Goal: Task Accomplishment & Management: Complete application form

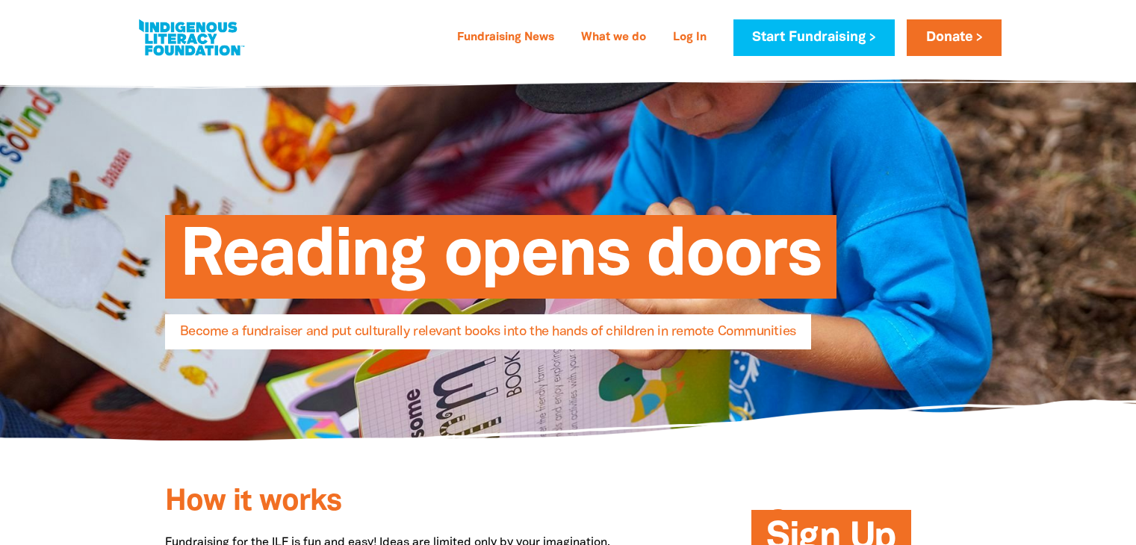
select select "AU"
click at [783, 41] on link "Start Fundraising" at bounding box center [814, 37] width 161 height 37
select select "AU"
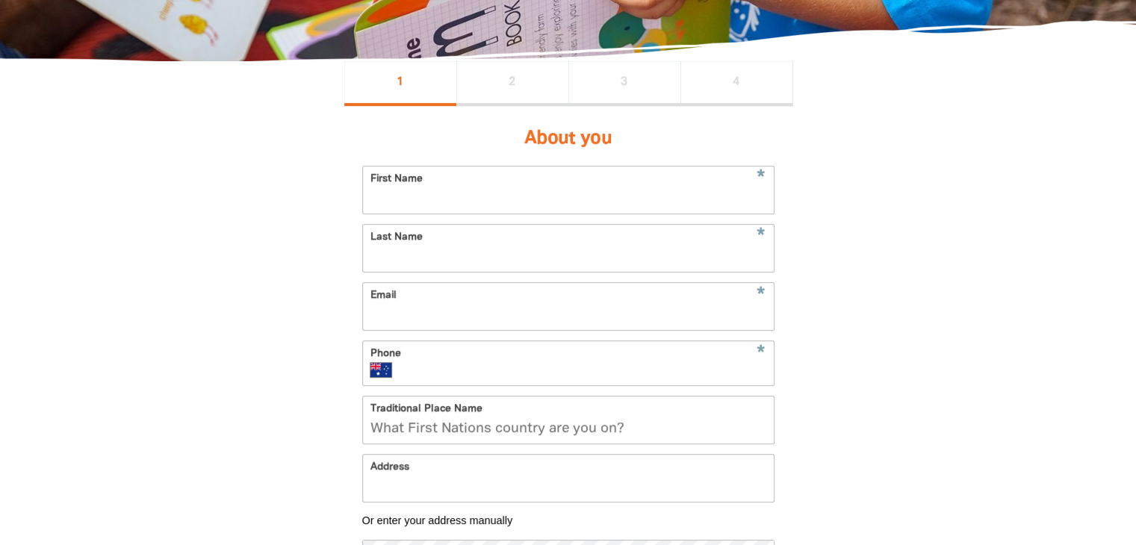
scroll to position [299, 0]
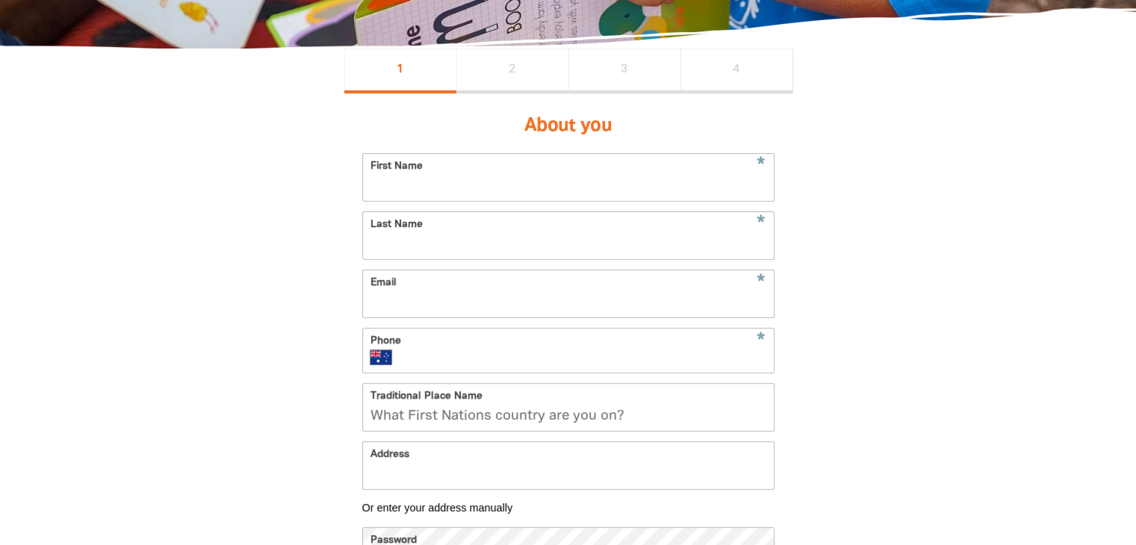
click at [551, 179] on input "First Name" at bounding box center [568, 177] width 411 height 47
type input "[PERSON_NAME]"
type input "Cerrina"
type input "[PERSON_NAME][EMAIL_ADDRESS][DOMAIN_NAME]"
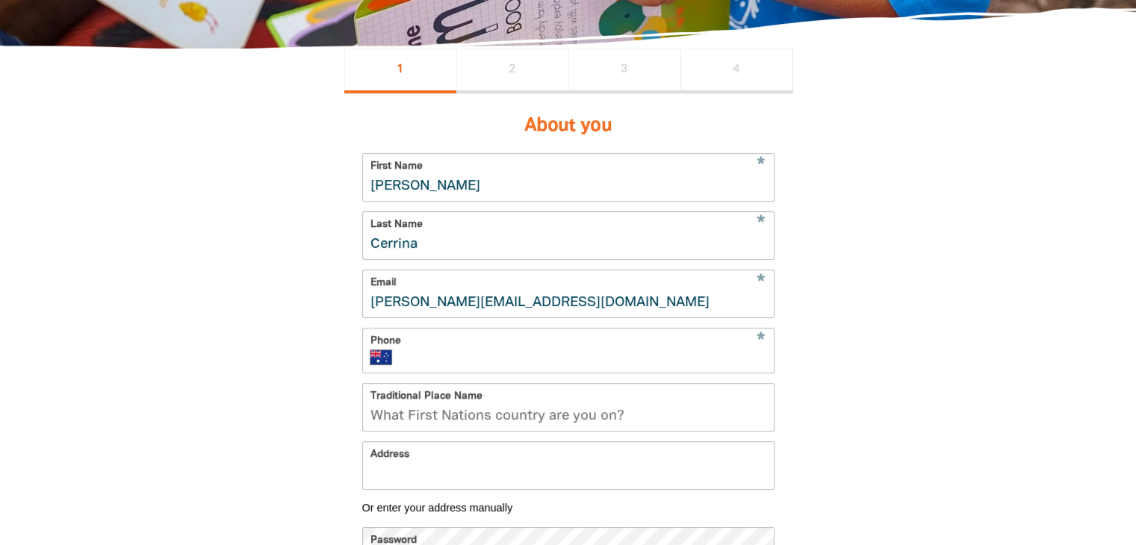
type input "[PHONE_NUMBER]"
type input "U [STREET_ADDRESS][PERSON_NAME]"
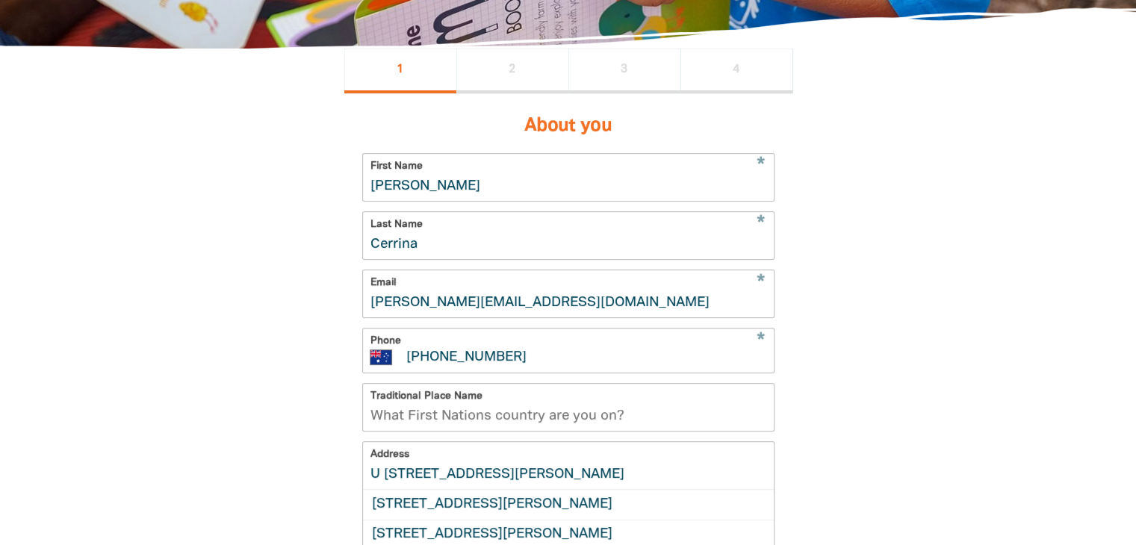
drag, startPoint x: 572, startPoint y: 312, endPoint x: 369, endPoint y: 311, distance: 203.2
click at [369, 311] on input "[PERSON_NAME][EMAIL_ADDRESS][DOMAIN_NAME]" at bounding box center [568, 293] width 411 height 47
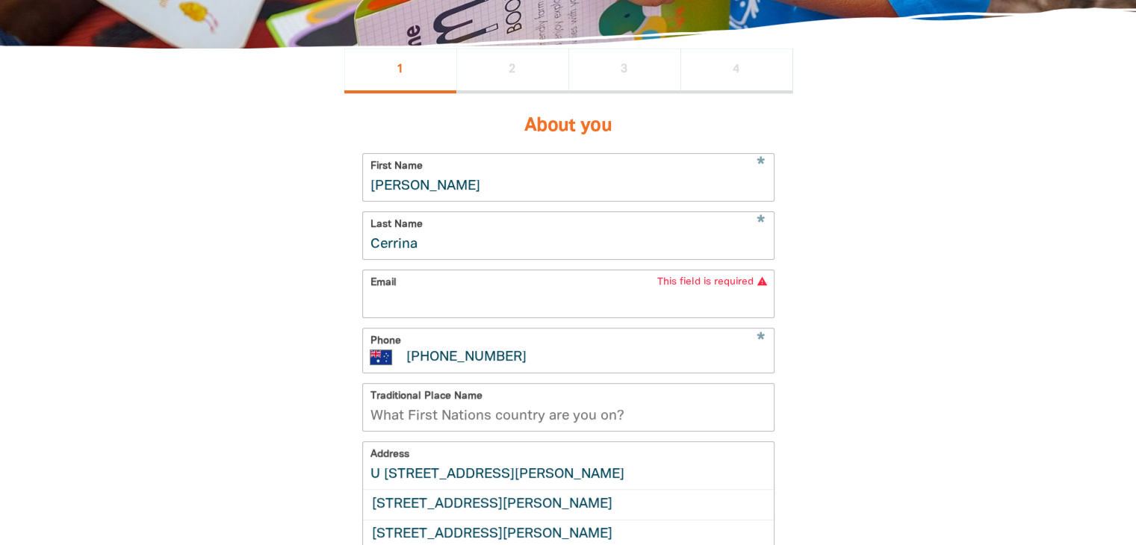
paste input "<[EMAIL_ADDRESS][DOMAIN_NAME]>"
click at [377, 314] on input "<[EMAIL_ADDRESS][DOMAIN_NAME]" at bounding box center [568, 293] width 411 height 47
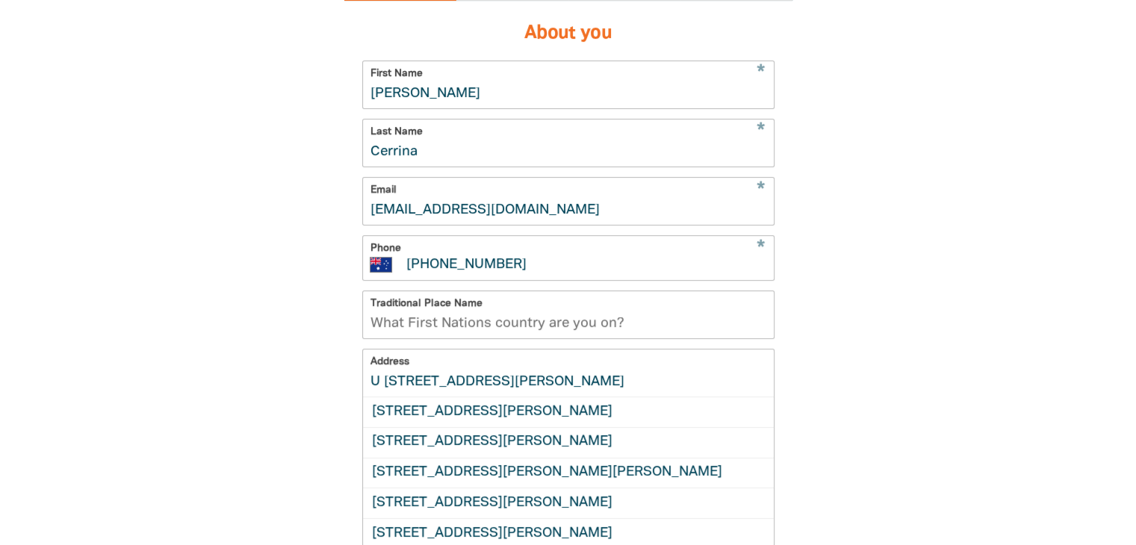
scroll to position [448, 0]
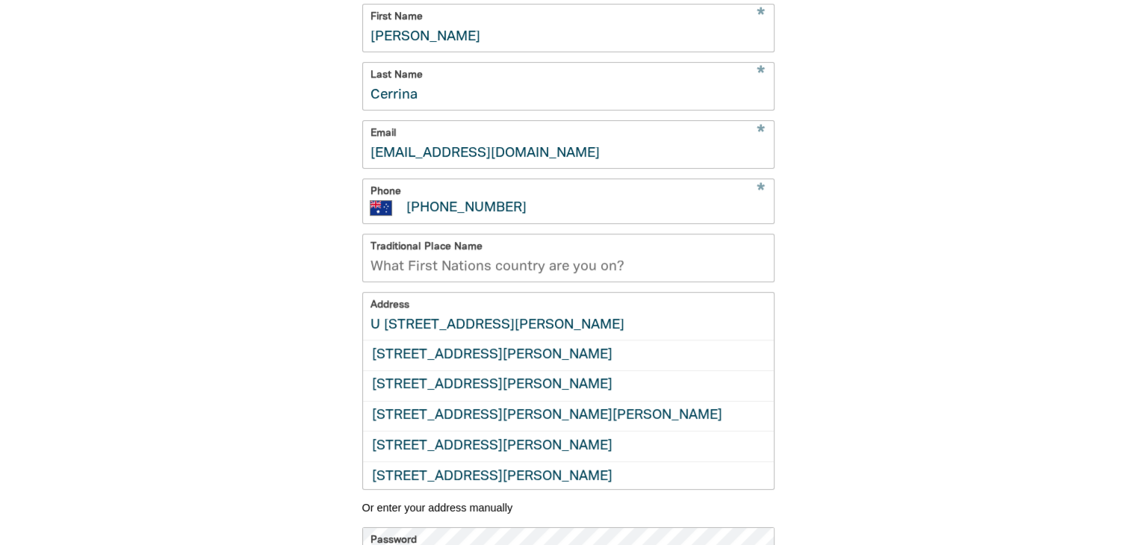
type input "[EMAIL_ADDRESS][DOMAIN_NAME]"
click at [658, 279] on input "Traditional Place Name" at bounding box center [568, 258] width 411 height 47
click at [546, 270] on input "Traditional Place Name" at bounding box center [568, 258] width 411 height 47
paste input "Wurundjeri Woi-Wurrung people of the East Kulin Nation"
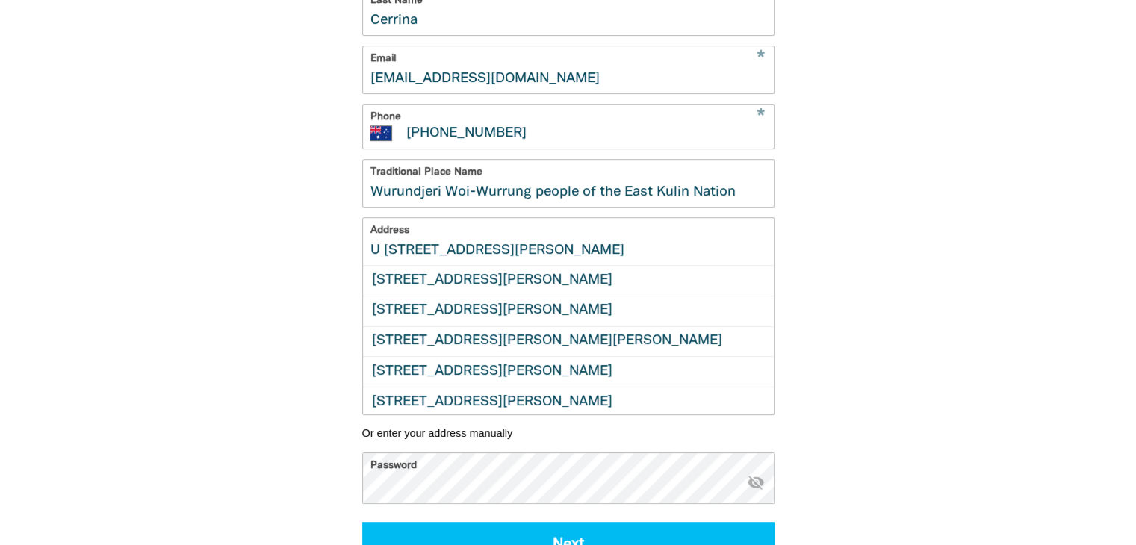
type input "Wurundjeri Woi-Wurrung people of the East Kulin Nation"
click at [556, 264] on input "U [STREET_ADDRESS][PERSON_NAME]" at bounding box center [568, 241] width 411 height 47
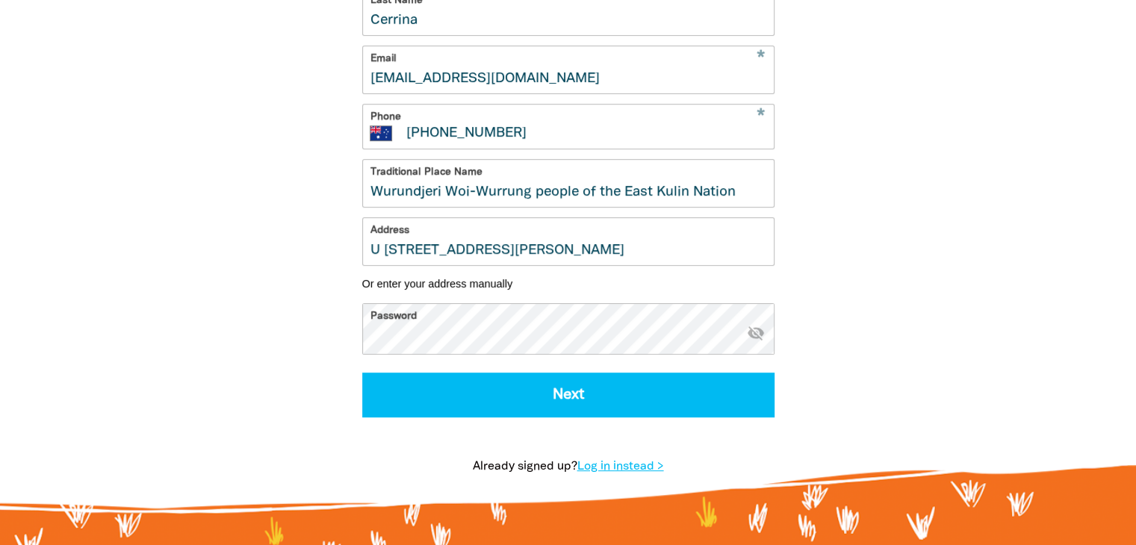
click at [904, 241] on div "1 2 3 4 About you * First Name [PERSON_NAME] * Last Name Cerrina * Email [EMAIL…" at bounding box center [568, 164] width 897 height 681
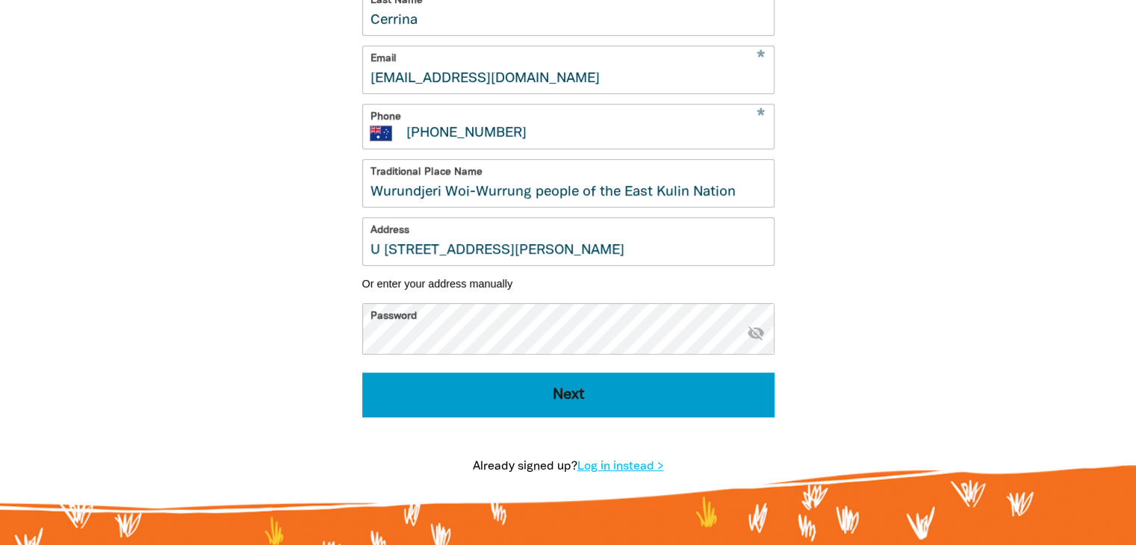
click at [556, 408] on button "Next" at bounding box center [568, 395] width 412 height 45
select select "No"
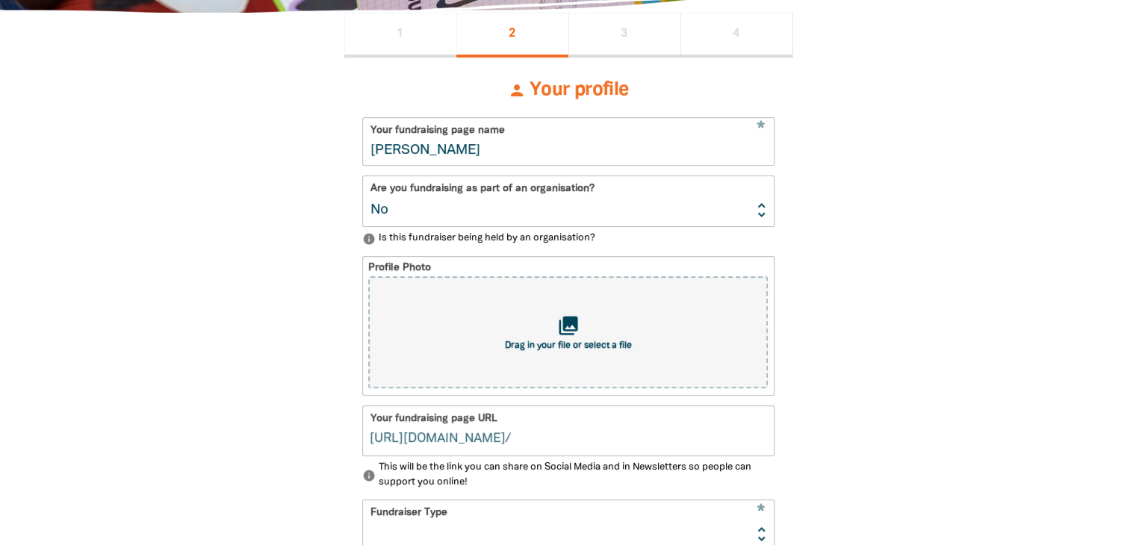
scroll to position [330, 0]
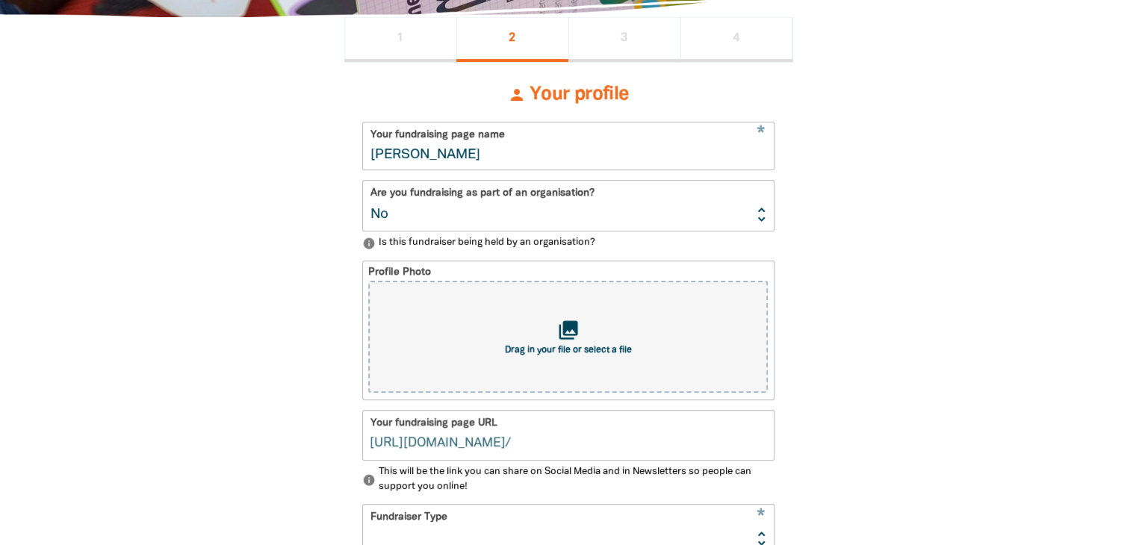
type input "[PERSON_NAME]"
click at [550, 157] on input "[PERSON_NAME]" at bounding box center [568, 146] width 411 height 47
type input "[PERSON_NAME]"
type input "caterinacerrin"
type input "C"
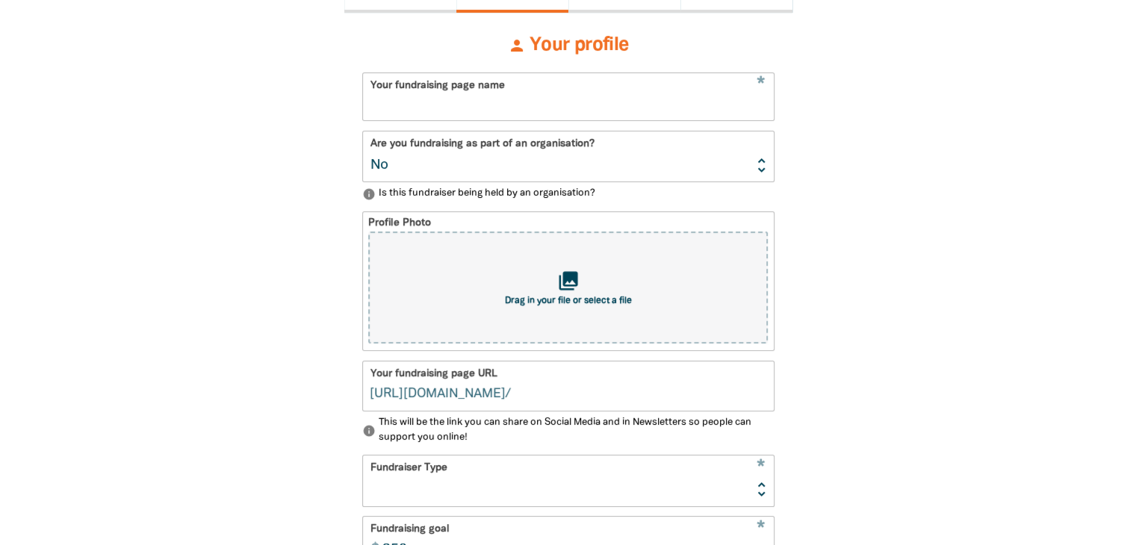
scroll to position [405, 0]
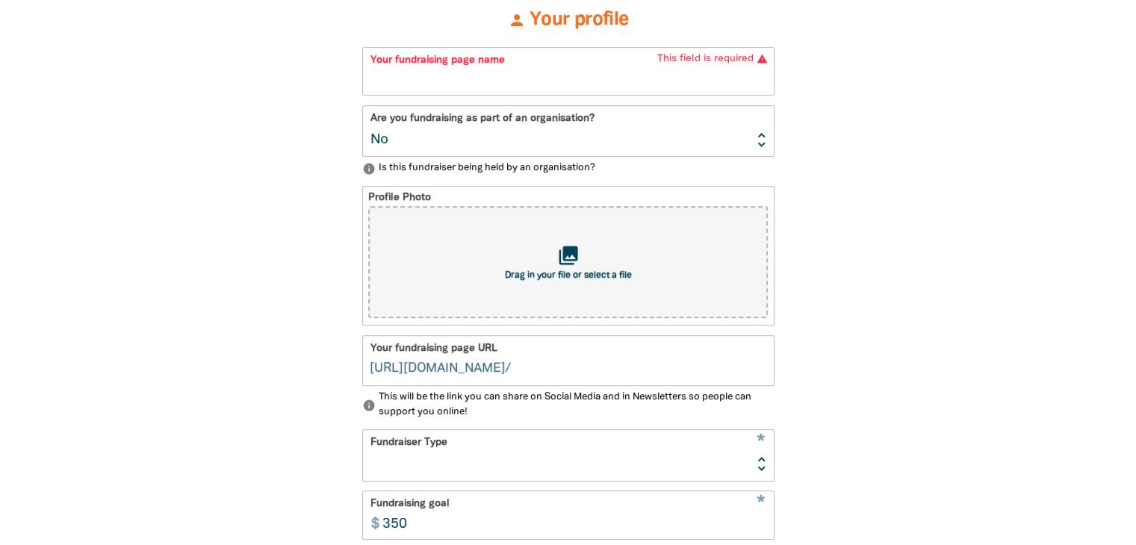
click at [559, 377] on input "Your fundraising page URL" at bounding box center [642, 360] width 264 height 49
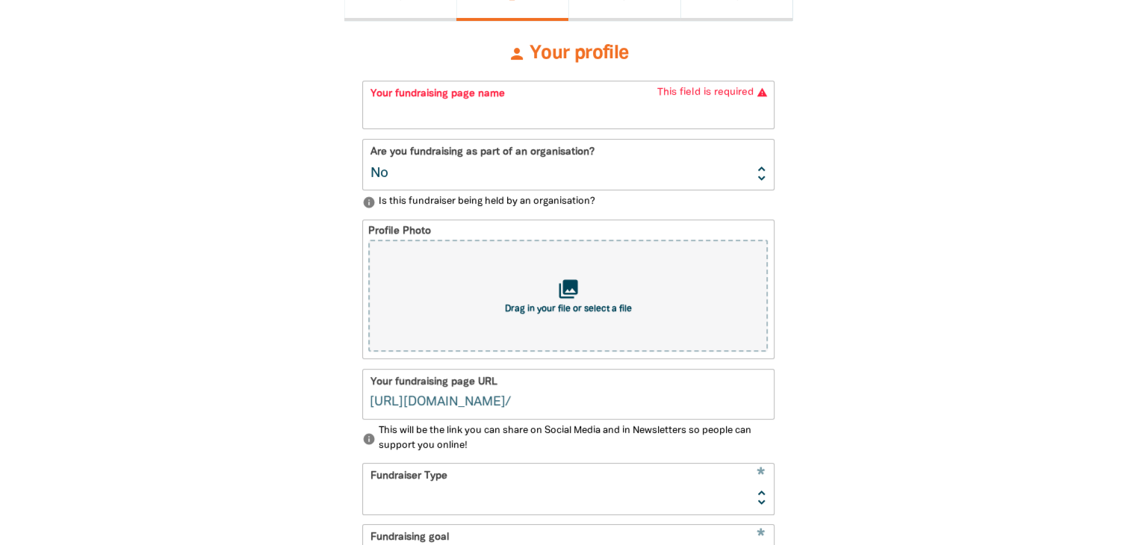
scroll to position [330, 0]
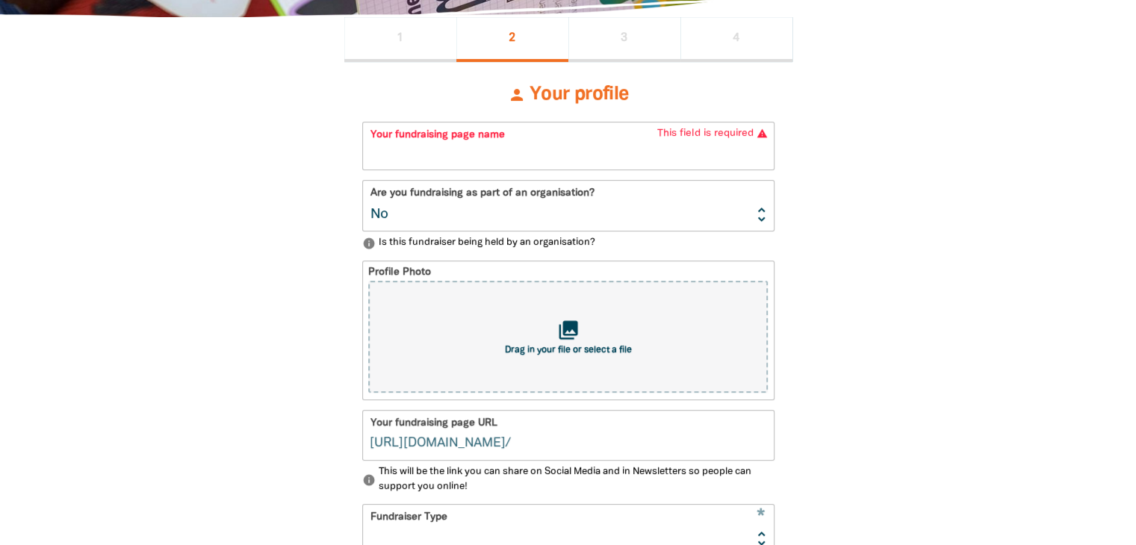
click at [370, 448] on span "[DOMAIN_NAME][URL]" at bounding box center [438, 444] width 136 height 18
click at [370, 440] on span "[DOMAIN_NAME][URL]" at bounding box center [438, 444] width 136 height 18
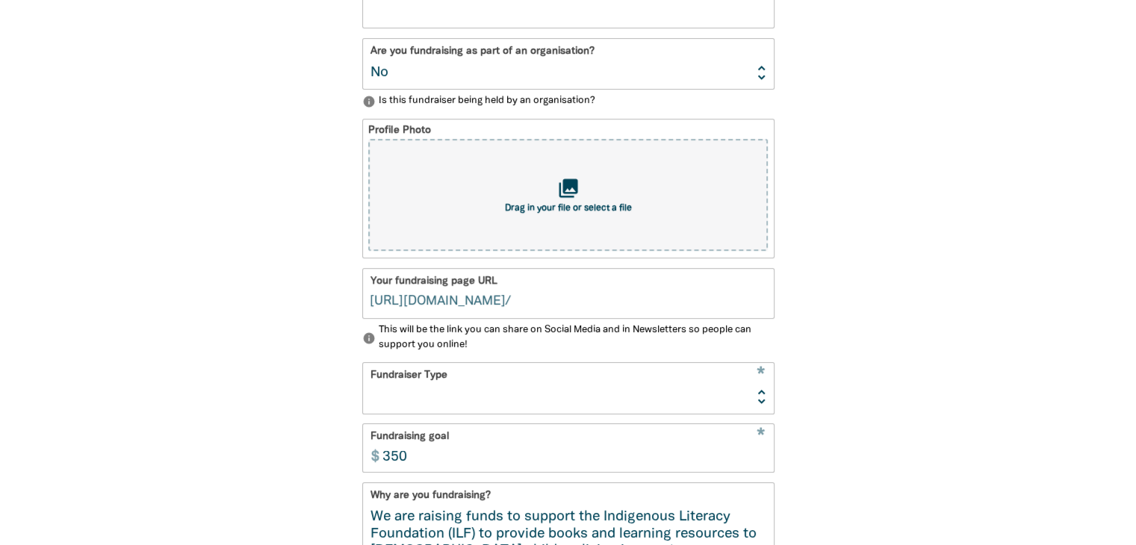
scroll to position [480, 0]
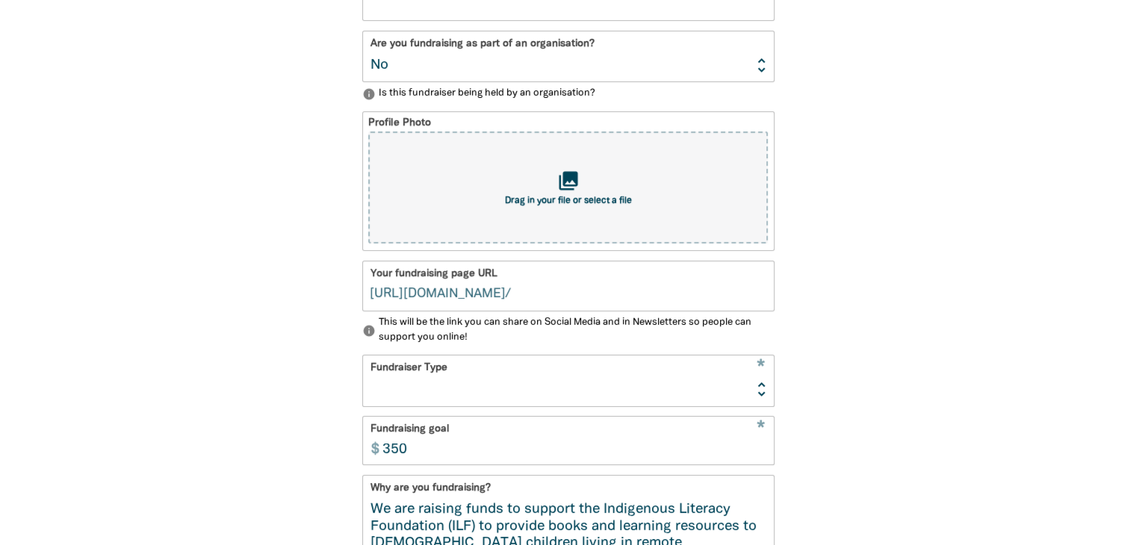
click at [764, 392] on select "Event Activity Donations Instead of Gifts Business School or Library In Memoriam" at bounding box center [568, 381] width 411 height 50
select select "Event"
click at [363, 356] on select "Event Activity Donations Instead of Gifts Business School or Library In Memoriam" at bounding box center [568, 381] width 411 height 50
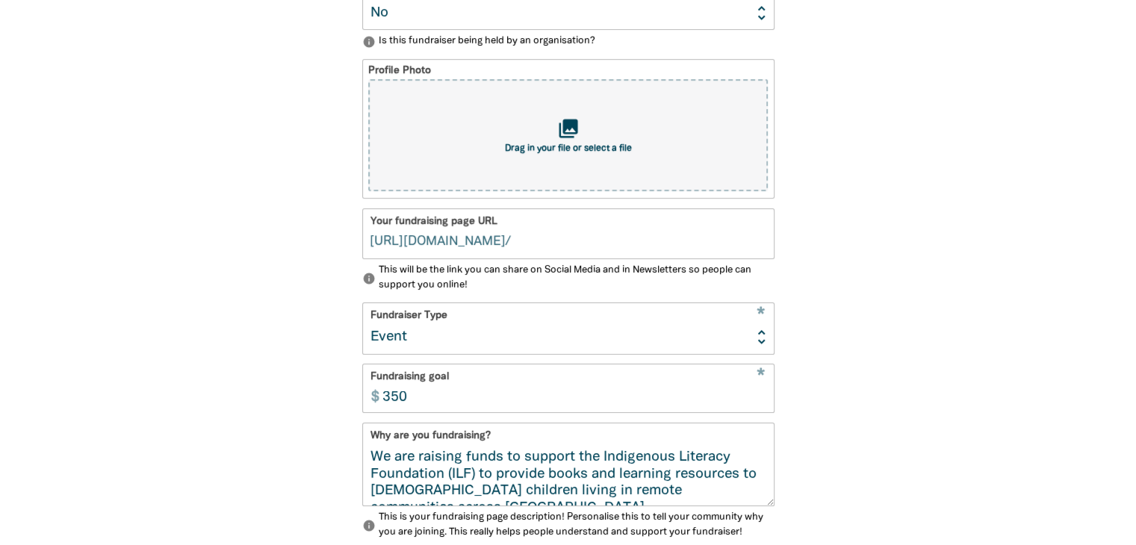
scroll to position [554, 0]
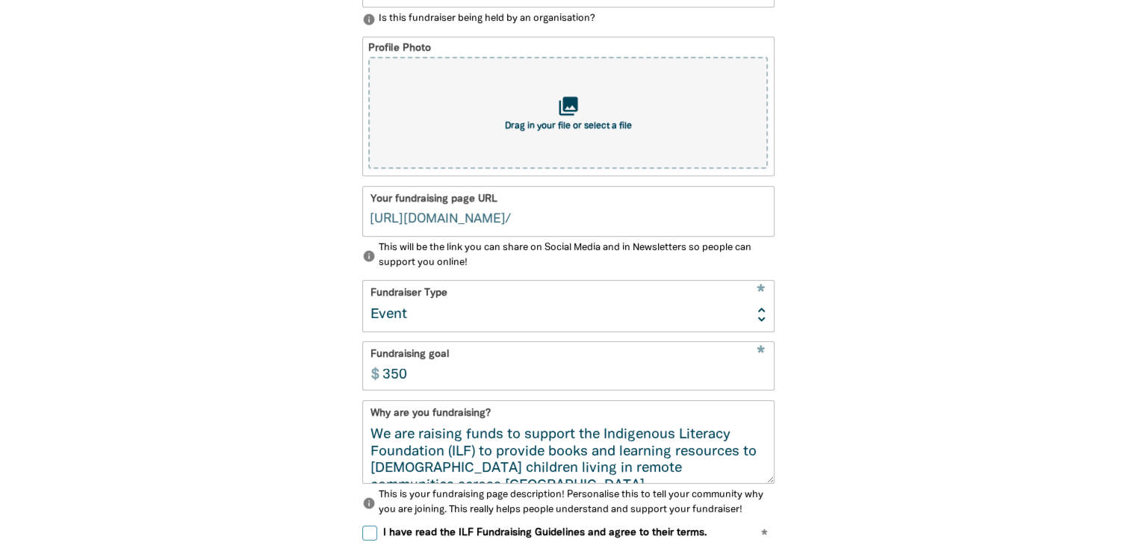
click at [761, 357] on input "350" at bounding box center [574, 366] width 399 height 47
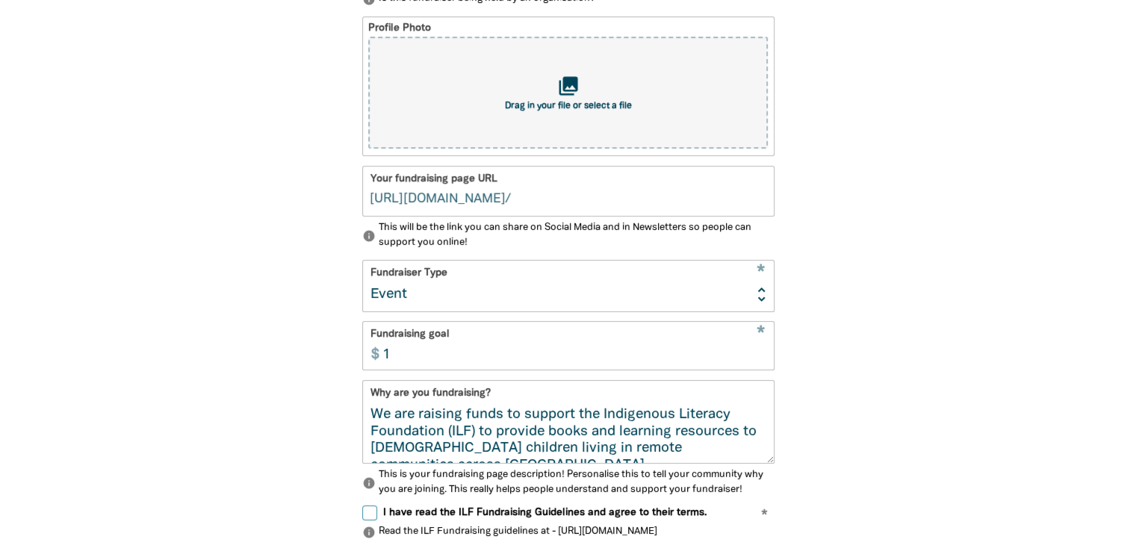
scroll to position [629, 0]
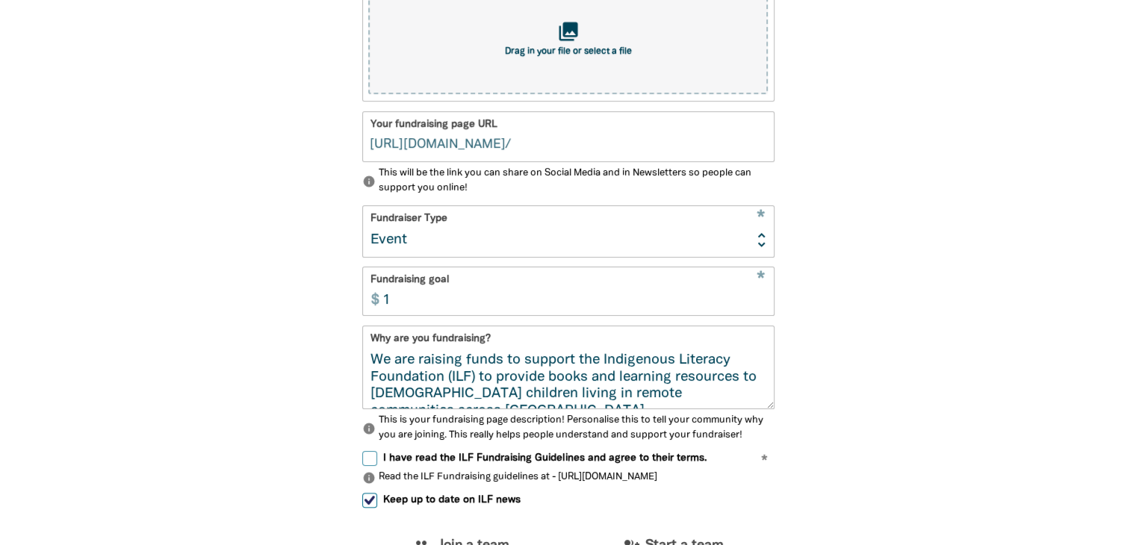
type input "1"
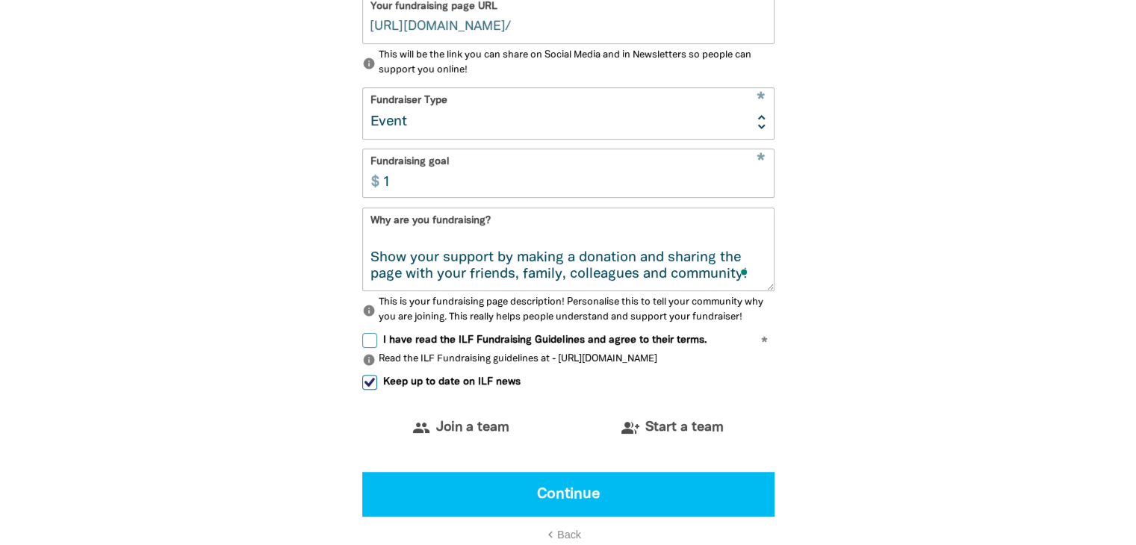
scroll to position [853, 0]
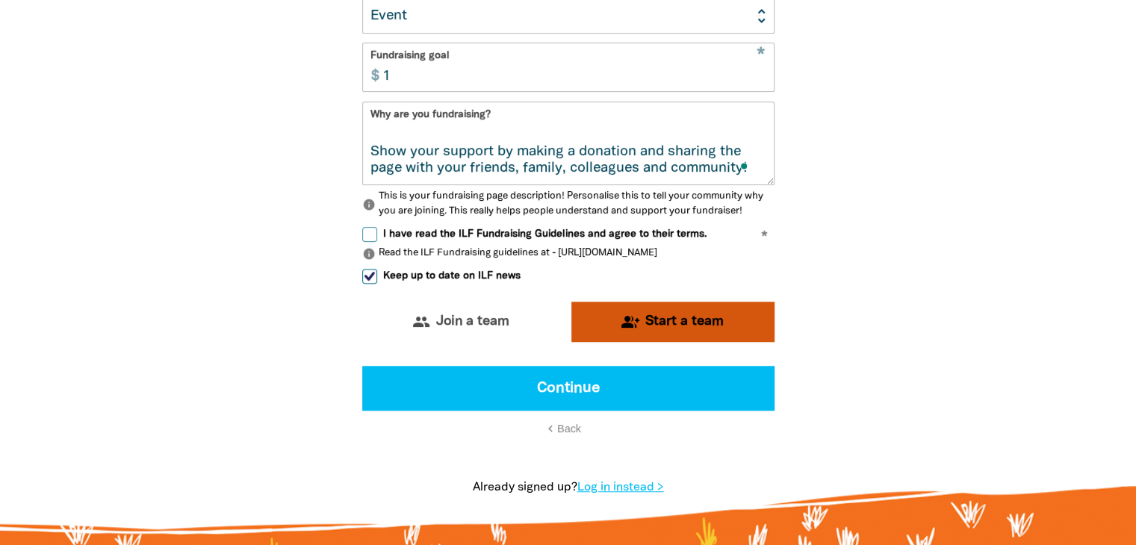
click at [672, 327] on span "Start a team" at bounding box center [685, 321] width 78 height 13
select select "No"
select select "Event"
select select "No"
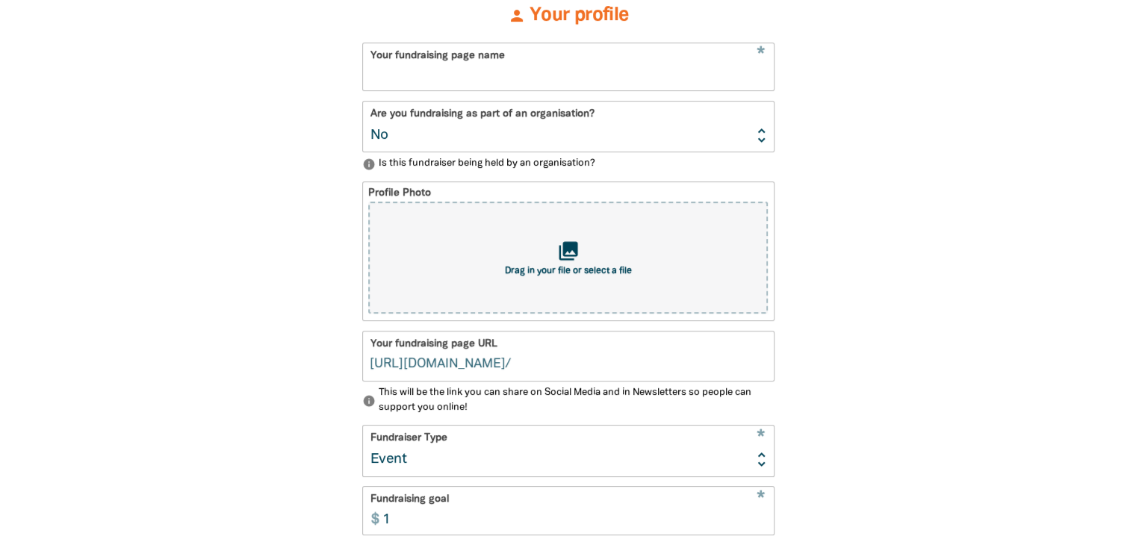
scroll to position [111, 0]
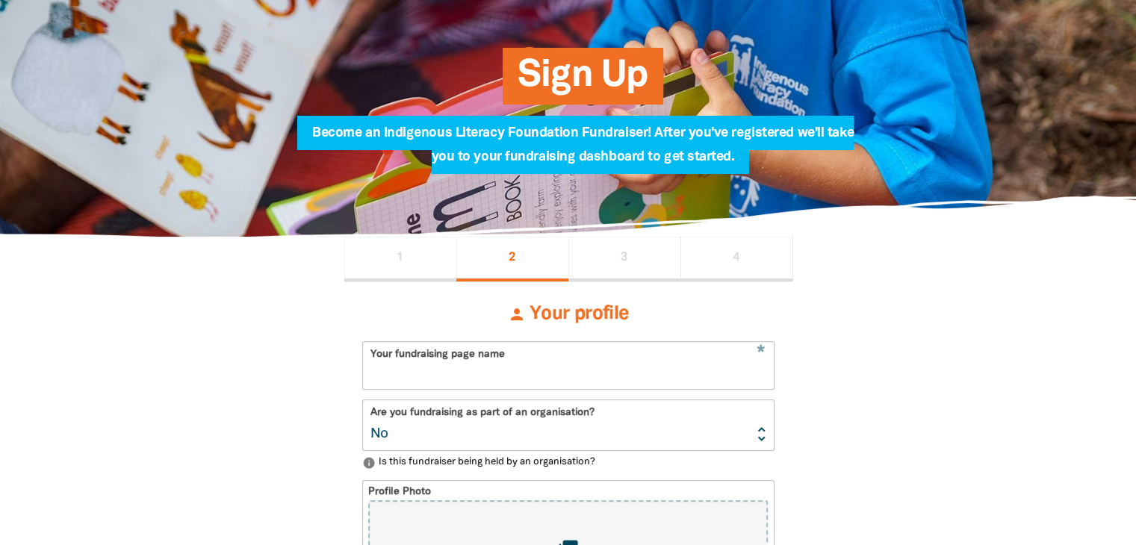
click at [400, 256] on span "1" at bounding box center [400, 258] width 7 height 12
select select "AU"
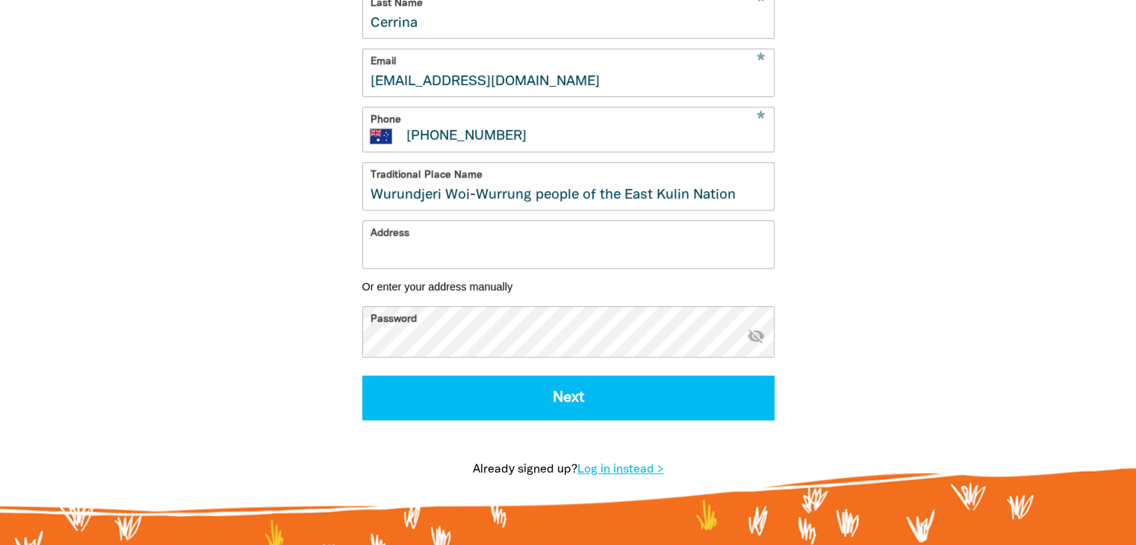
scroll to position [559, 0]
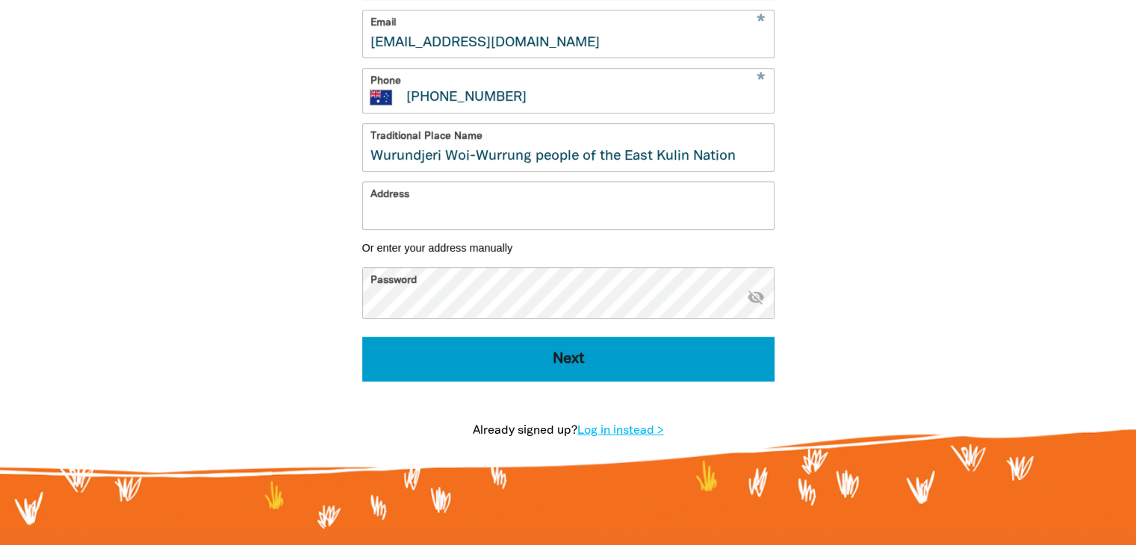
click at [571, 374] on button "Next" at bounding box center [568, 359] width 412 height 45
select select "No"
select select "Event"
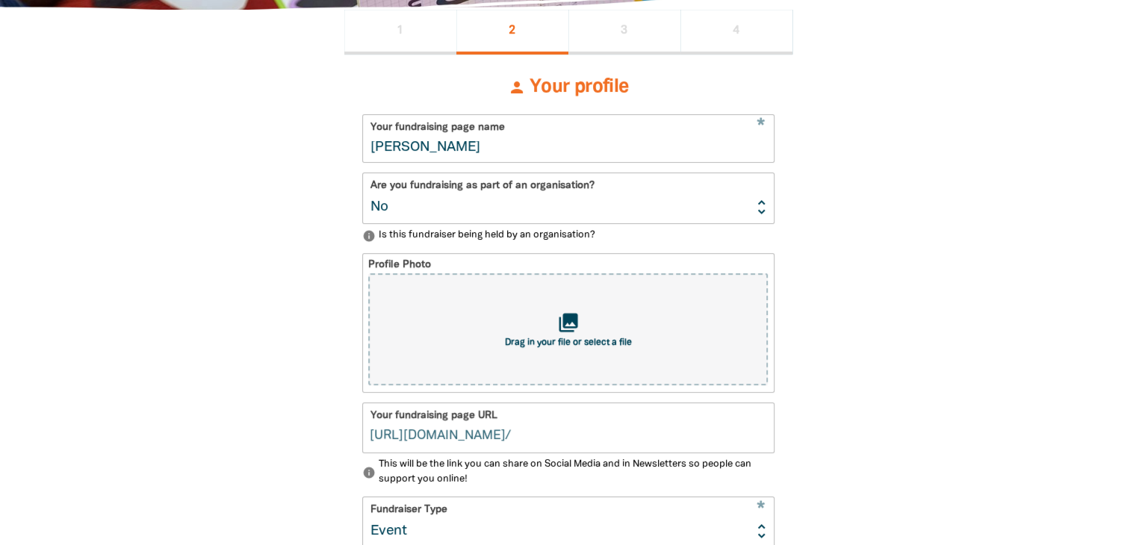
scroll to position [330, 0]
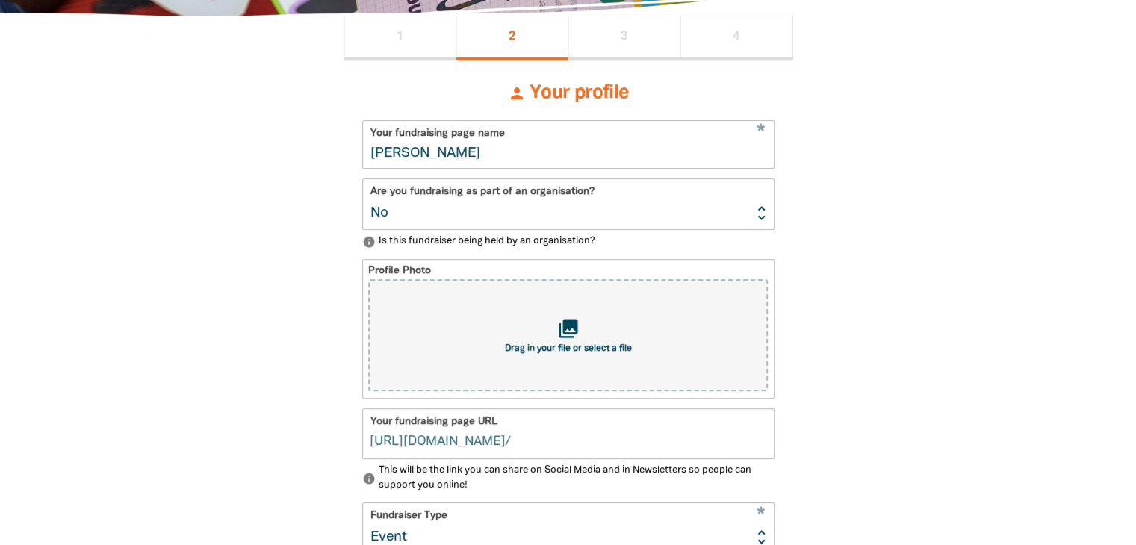
type input "[PERSON_NAME]"
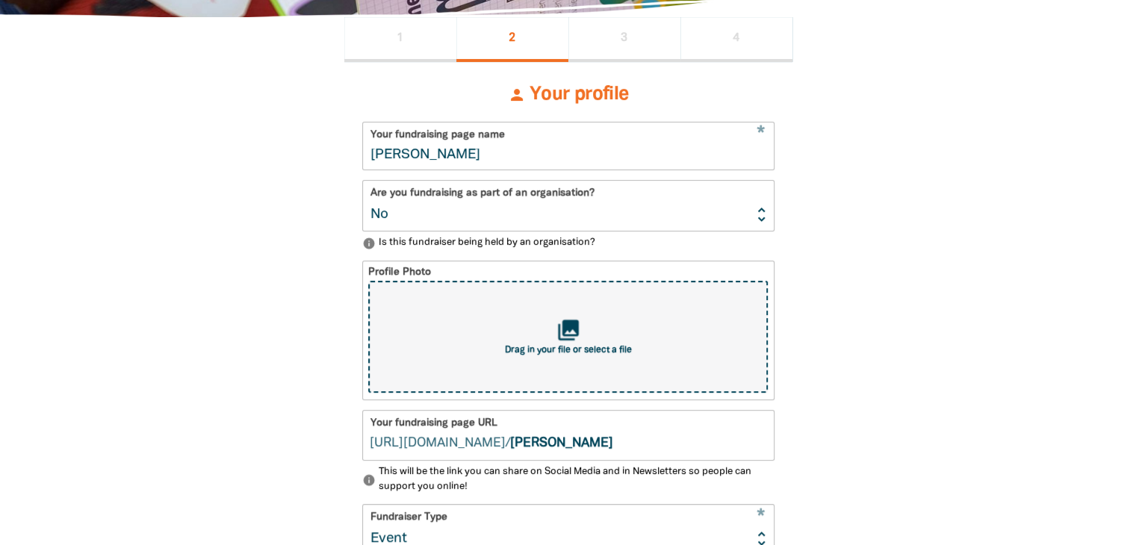
select select "No"
select select "Event"
type input "[PERSON_NAME]"
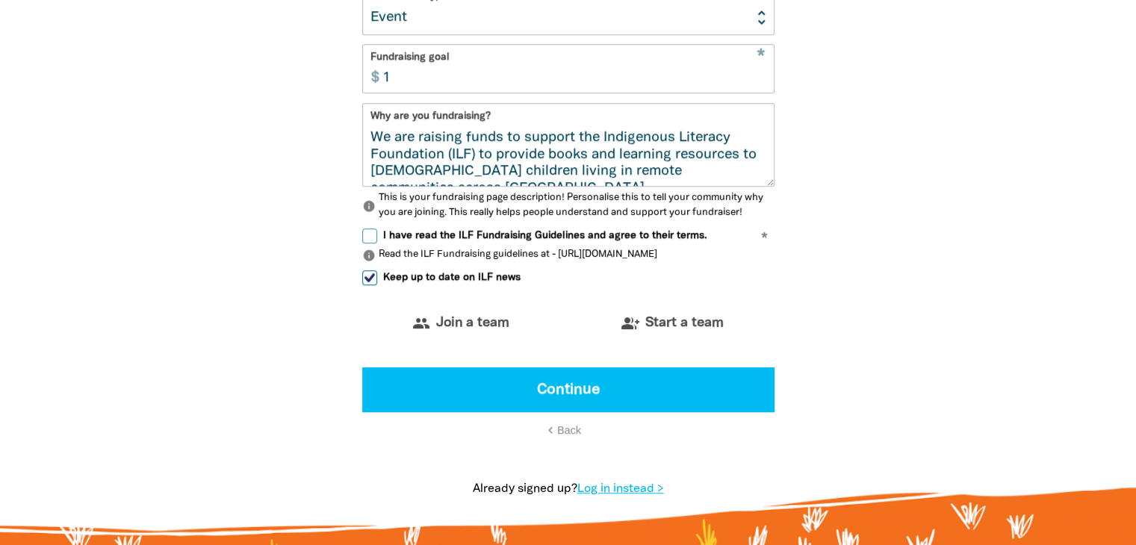
scroll to position [853, 0]
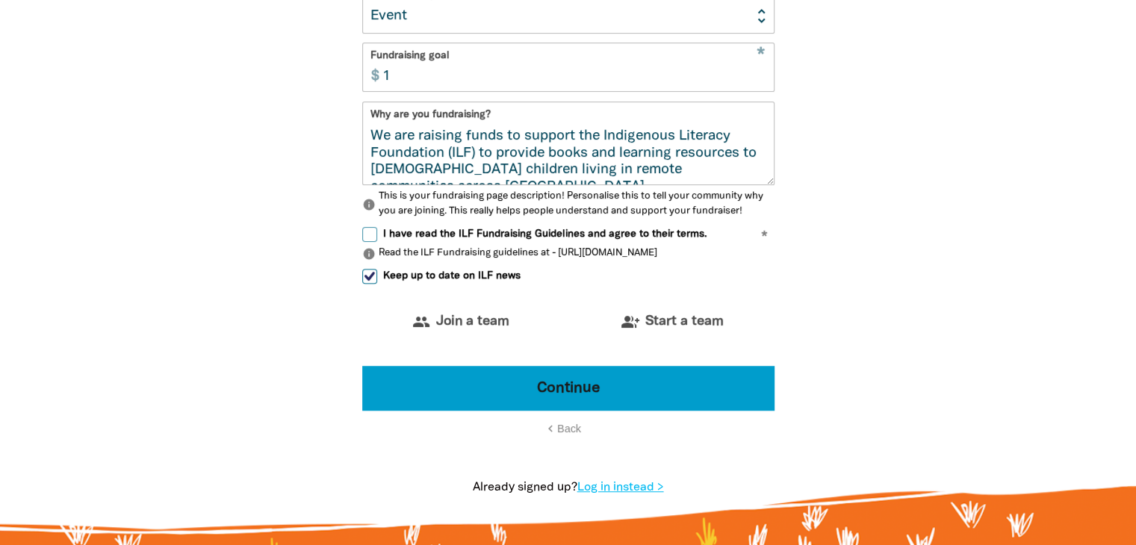
click at [610, 388] on button "Continue" at bounding box center [568, 388] width 412 height 45
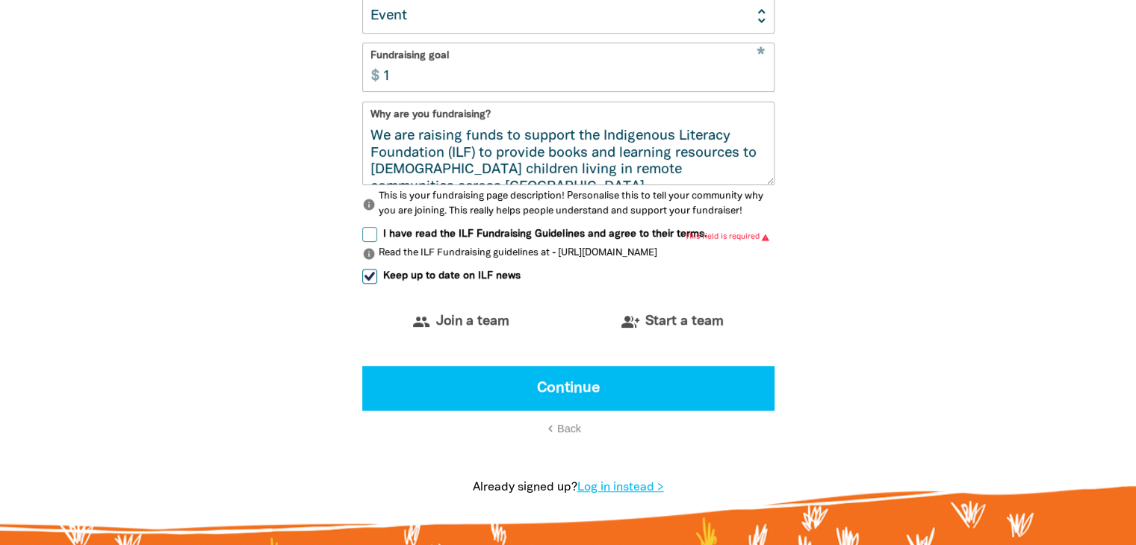
click at [372, 232] on input "I have read the ILF Fundraising Guidelines and agree to their terms." at bounding box center [369, 234] width 15 height 15
checkbox input "true"
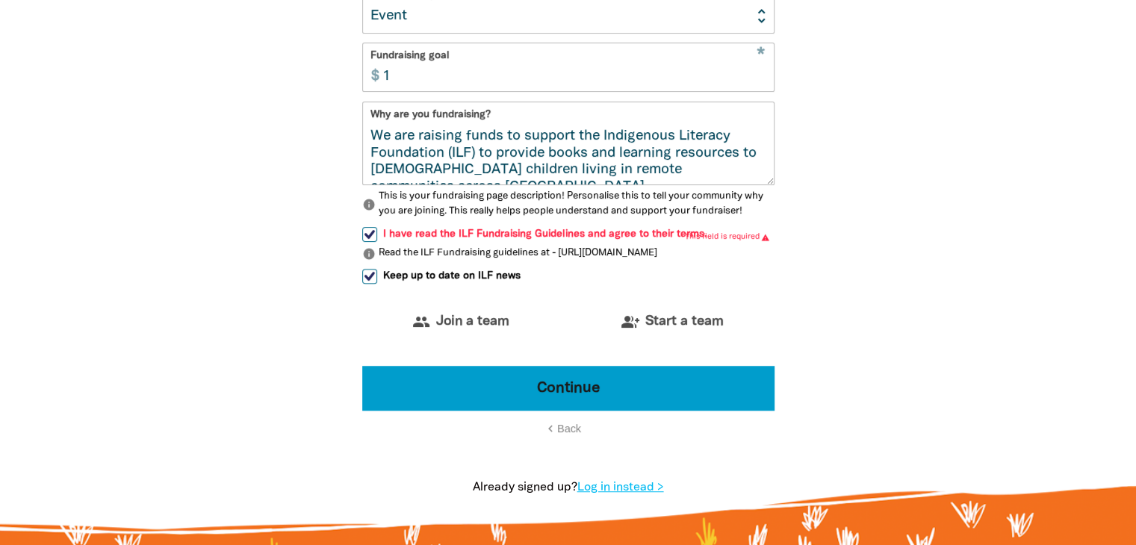
click at [579, 392] on button "Continue" at bounding box center [568, 388] width 412 height 45
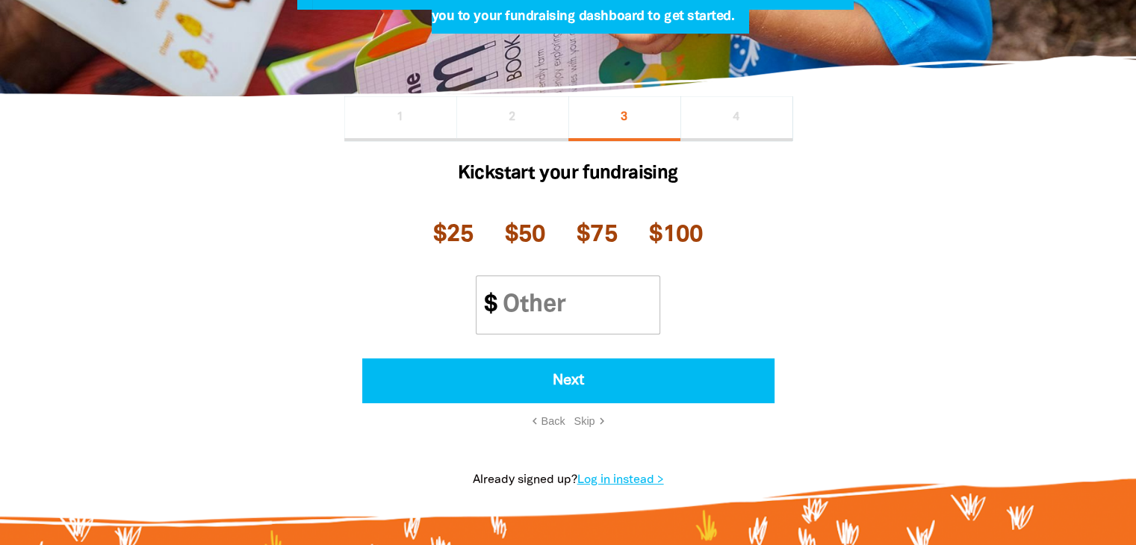
scroll to position [250, 0]
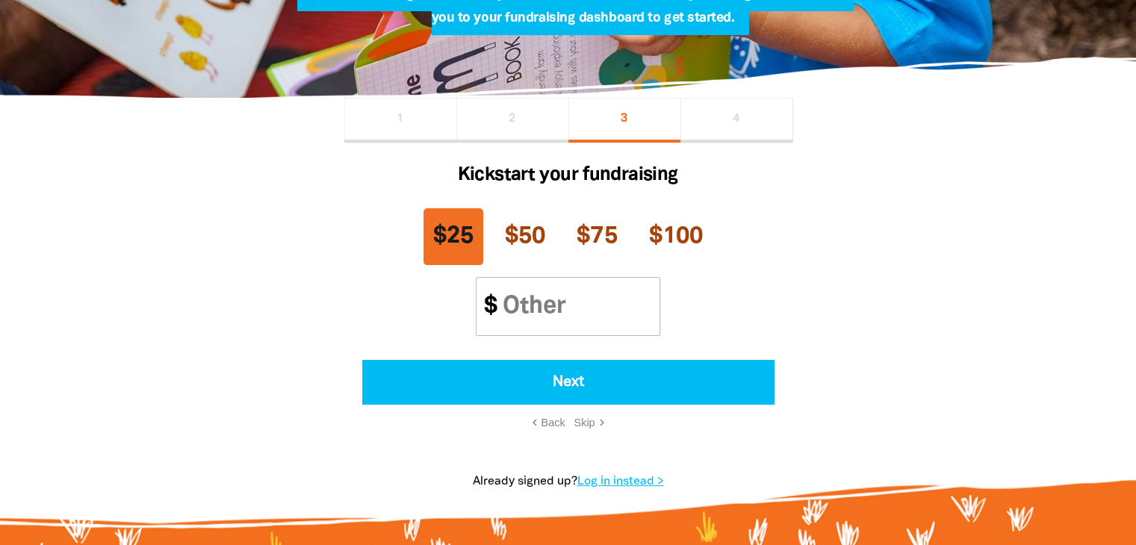
click at [460, 233] on span "$25" at bounding box center [453, 237] width 41 height 22
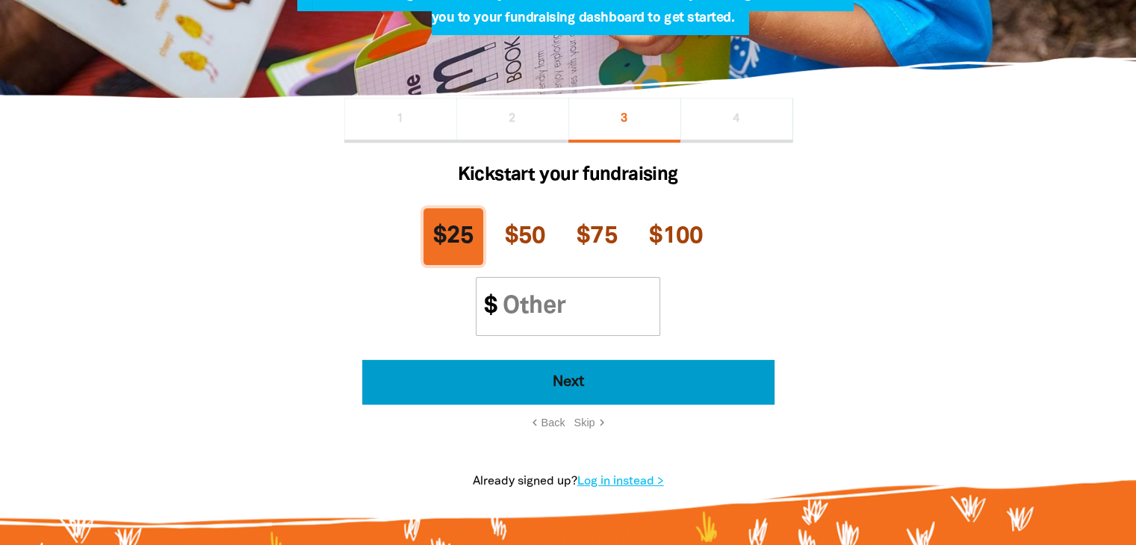
click at [607, 379] on button "Next" at bounding box center [568, 382] width 412 height 45
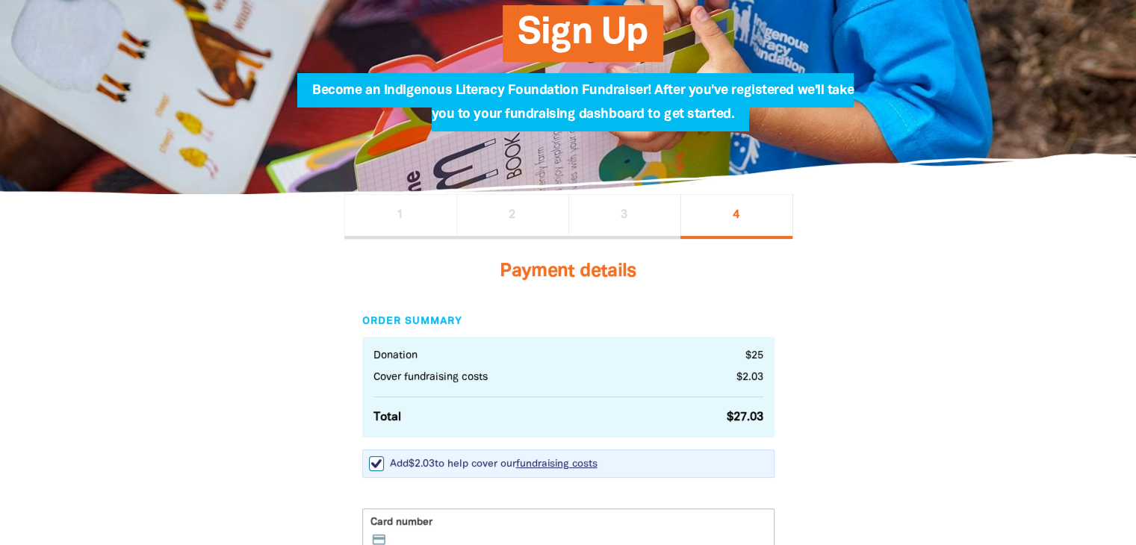
scroll to position [0, 0]
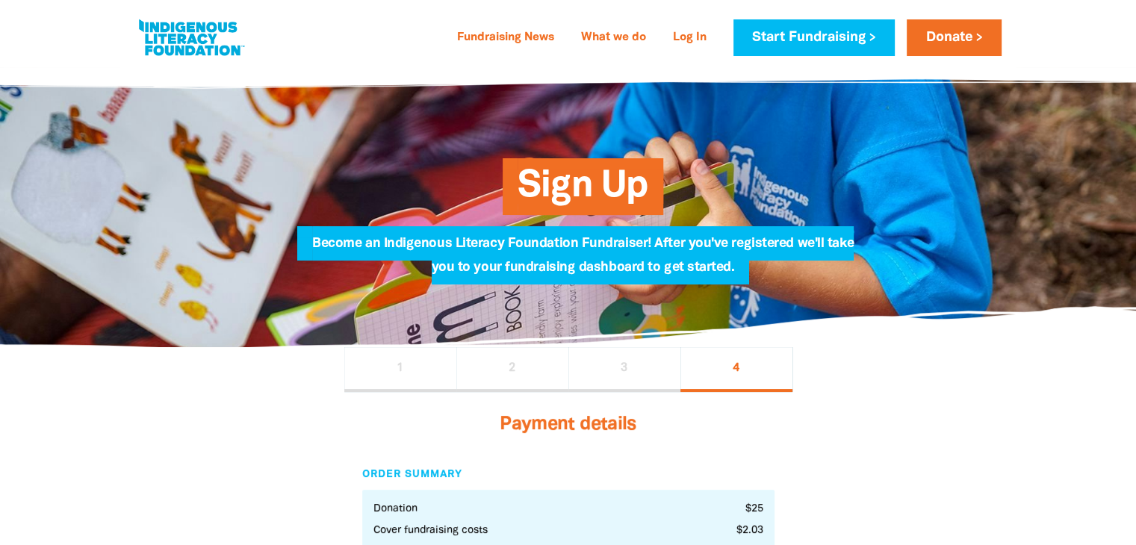
click at [512, 366] on span "2" at bounding box center [512, 368] width 7 height 12
select select "No"
select select "Event"
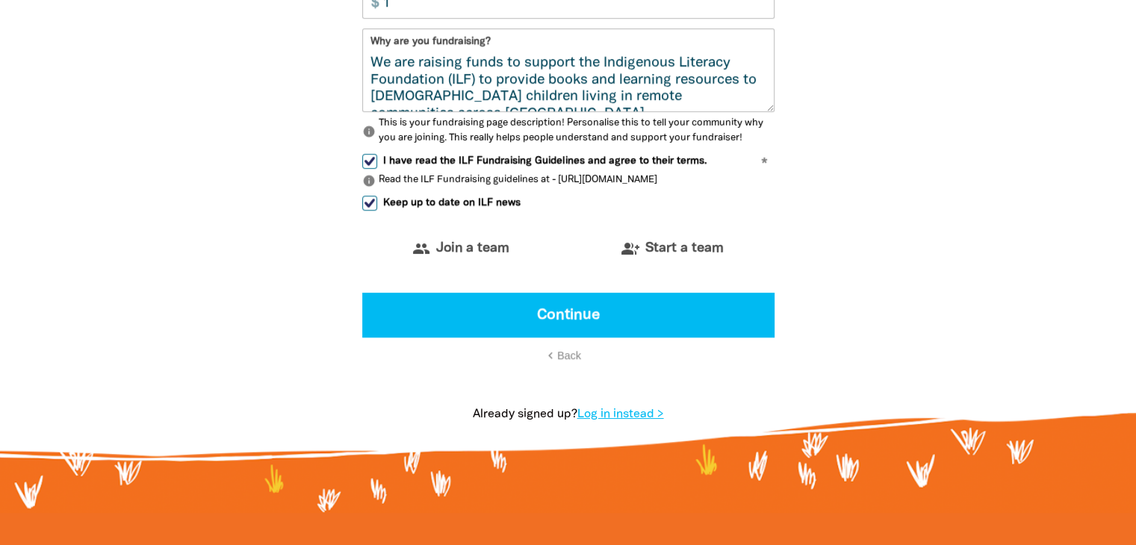
scroll to position [928, 0]
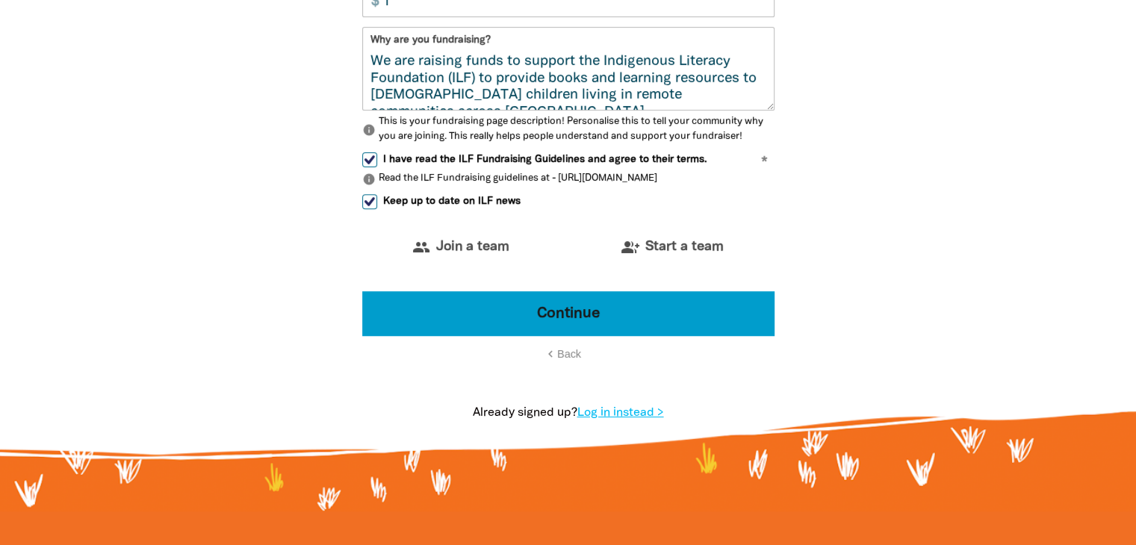
click at [578, 318] on button "Continue" at bounding box center [568, 313] width 412 height 45
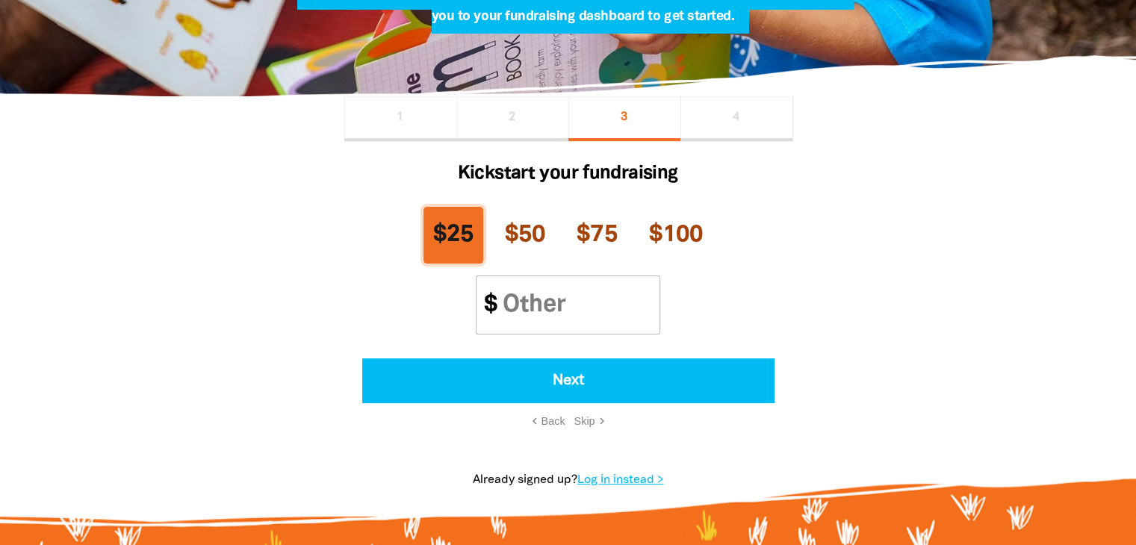
scroll to position [250, 0]
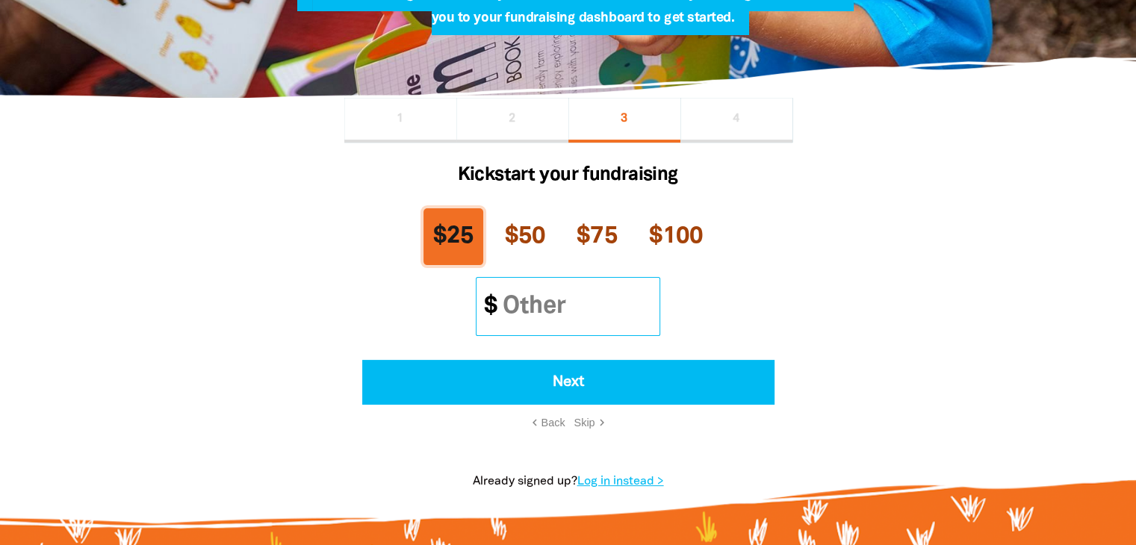
click at [572, 302] on input "Other Amount" at bounding box center [575, 307] width 170 height 58
click at [403, 126] on button "1" at bounding box center [400, 120] width 112 height 45
select select "AU"
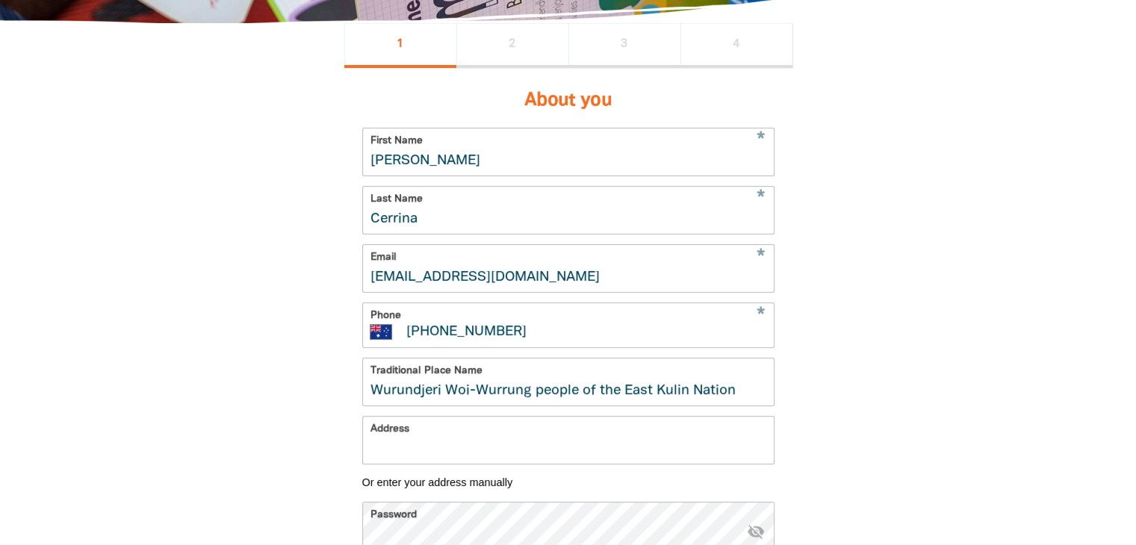
scroll to position [474, 0]
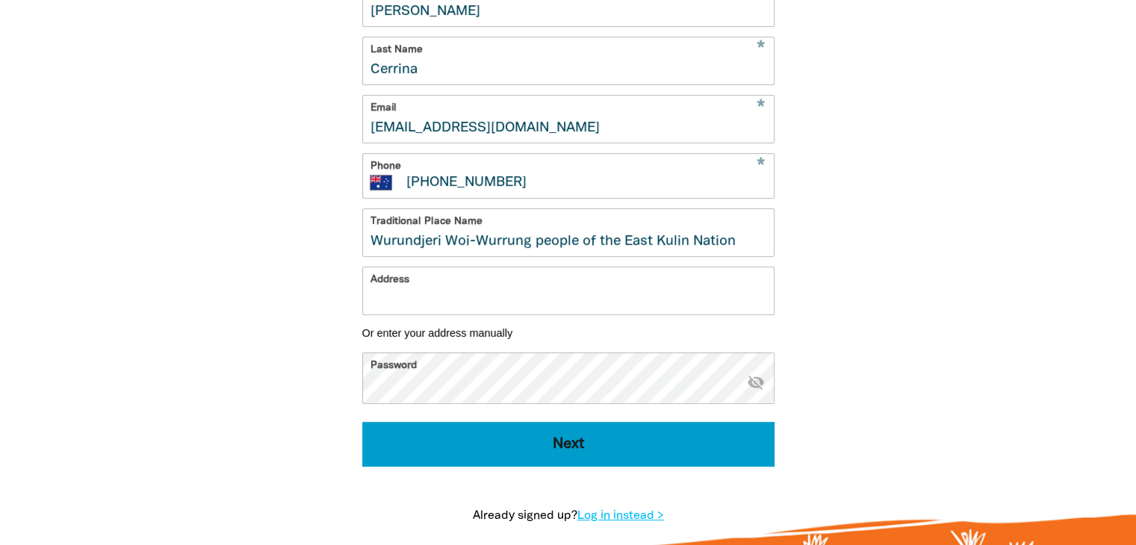
click at [576, 453] on button "Next" at bounding box center [568, 444] width 412 height 45
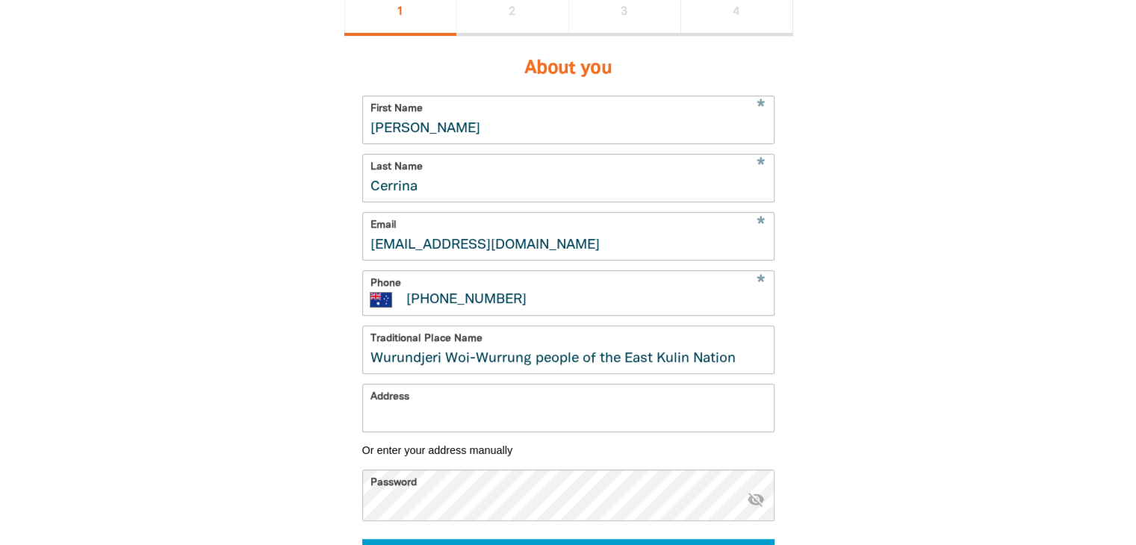
select select "No"
select select "Event"
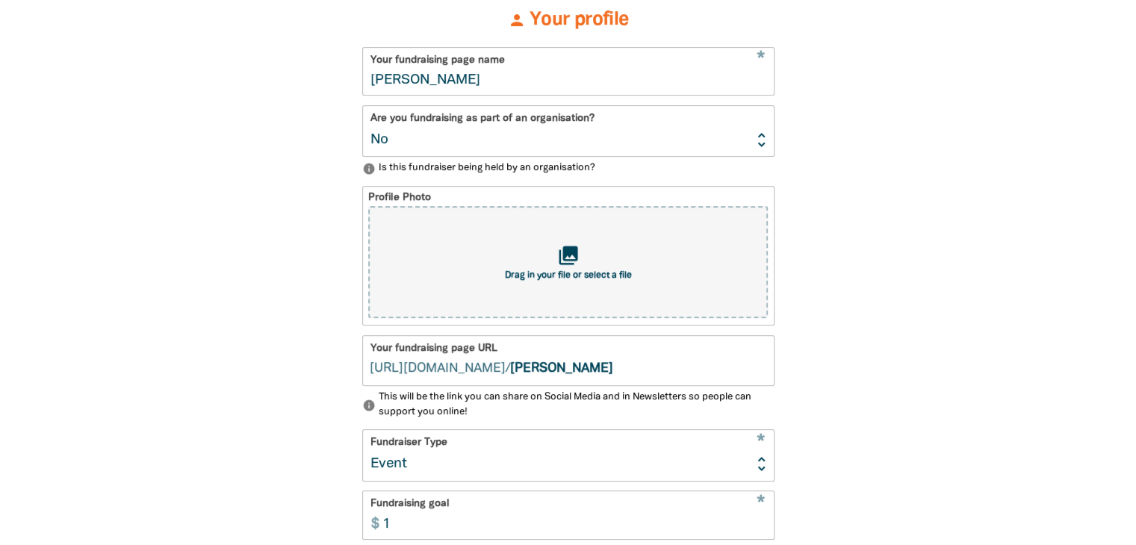
scroll to position [480, 0]
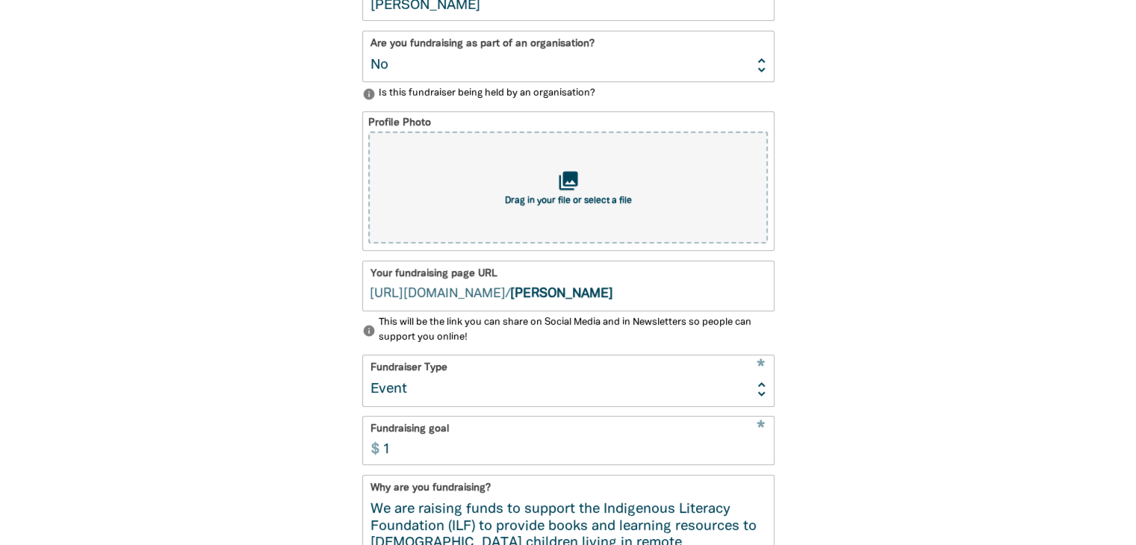
click at [613, 292] on input "[PERSON_NAME]" at bounding box center [642, 285] width 264 height 49
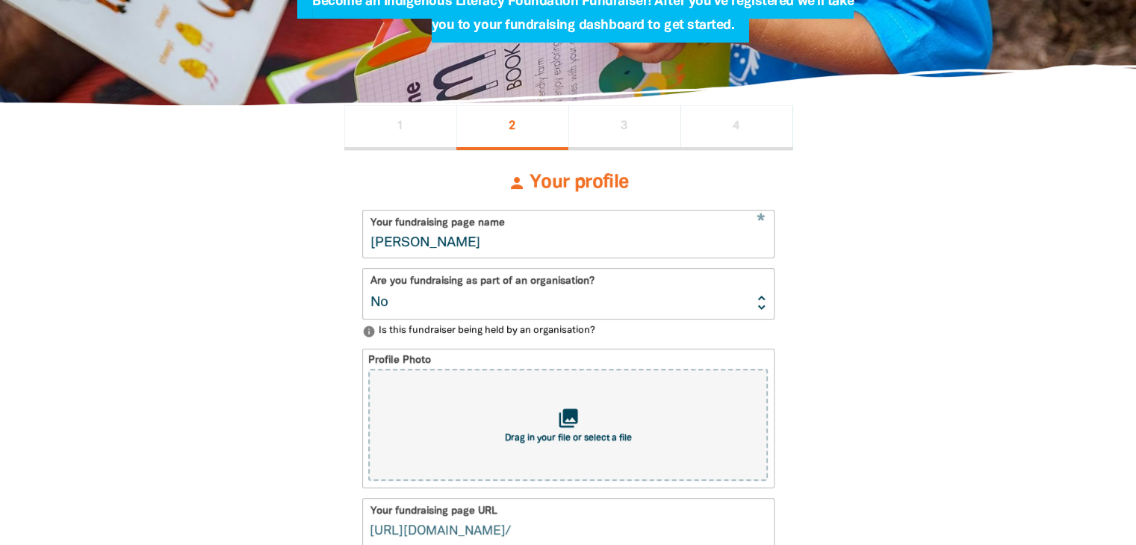
scroll to position [181, 0]
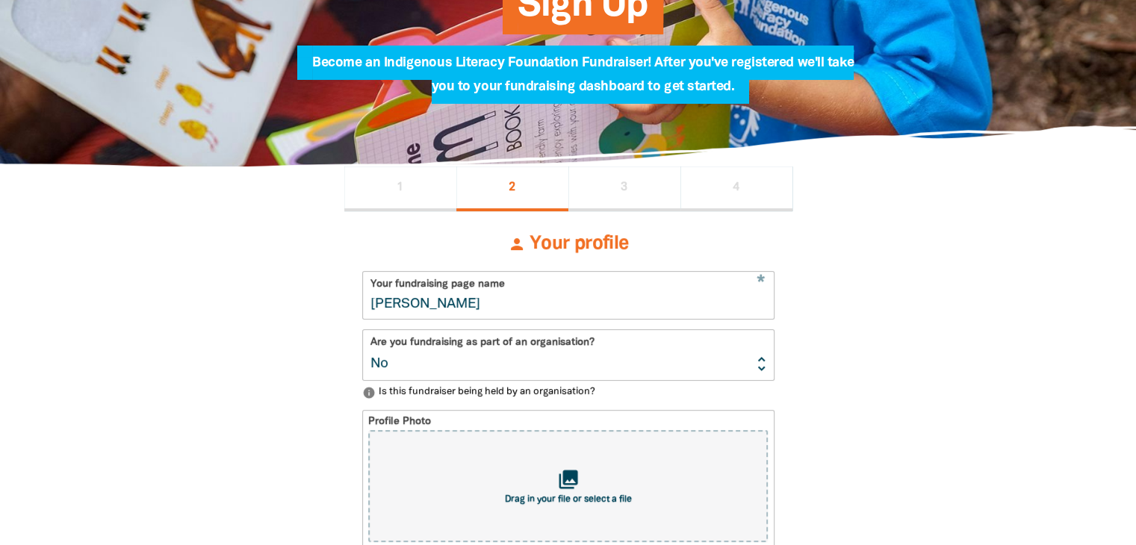
type input "[PERSON_NAME]"
drag, startPoint x: 495, startPoint y: 302, endPoint x: 368, endPoint y: 308, distance: 127.9
click at [368, 308] on input "[PERSON_NAME]" at bounding box center [568, 295] width 411 height 47
select select "No"
select select "Event"
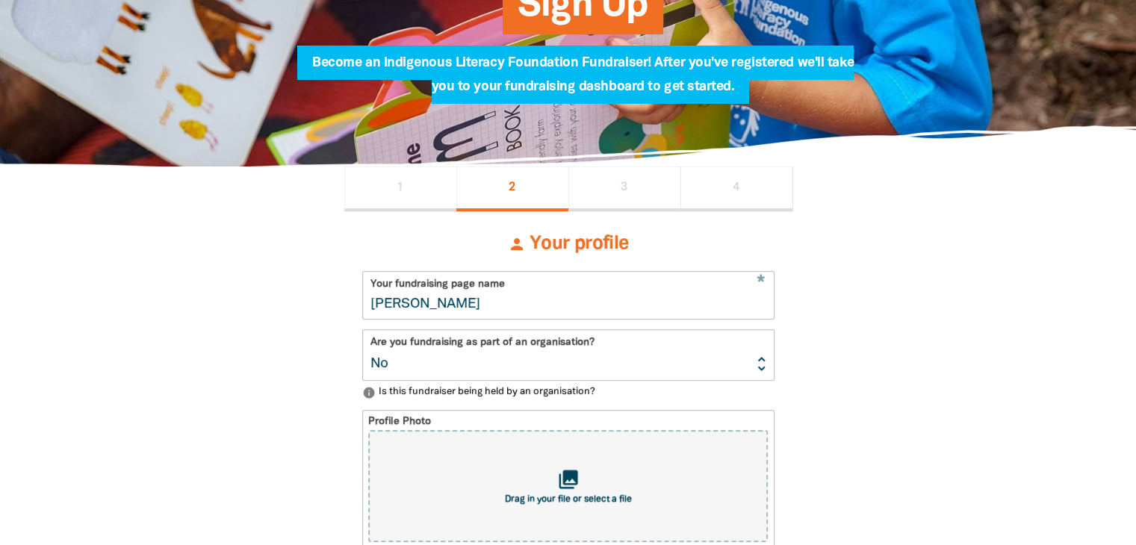
select select "No"
select select "Event"
select select "No"
select select "Event"
